Goal: Information Seeking & Learning: Learn about a topic

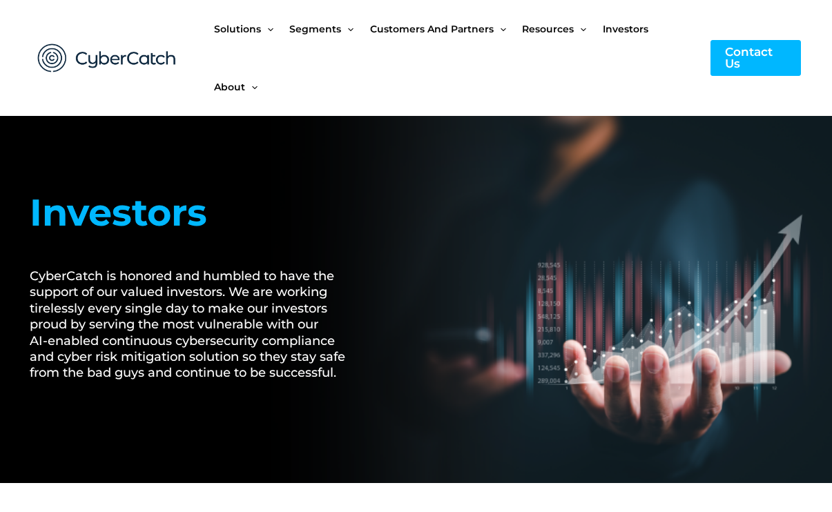
click at [633, 21] on span "Investors" at bounding box center [626, 29] width 46 height 58
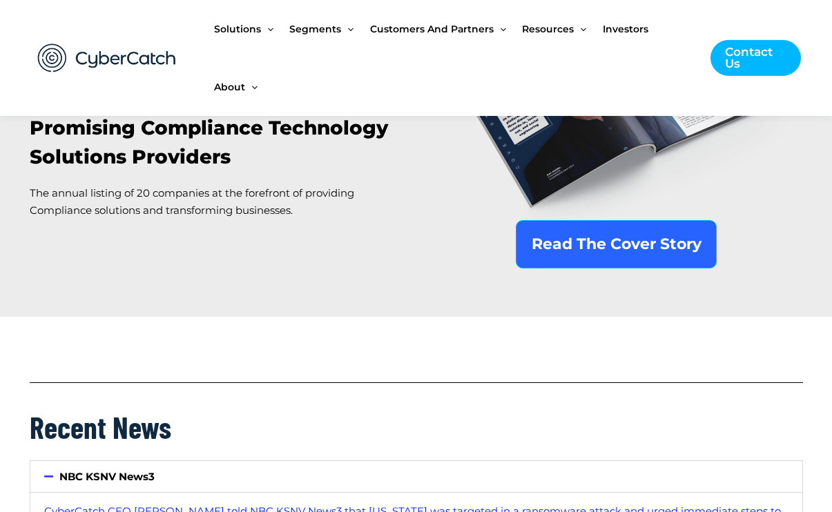
scroll to position [1028, 0]
